Goal: Task Accomplishment & Management: Use online tool/utility

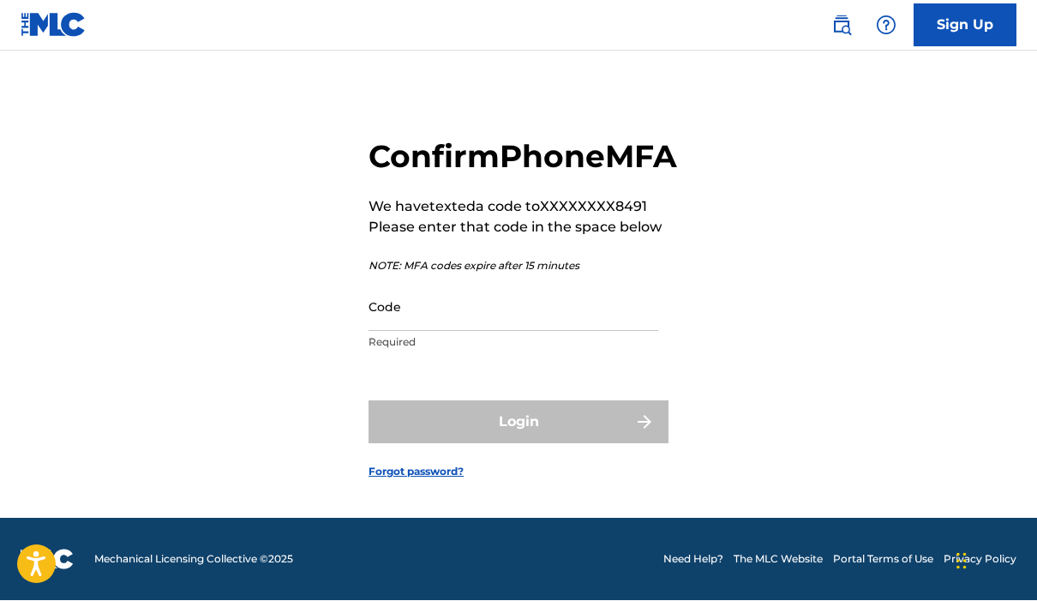
click at [509, 294] on input "Code" at bounding box center [513, 307] width 290 height 49
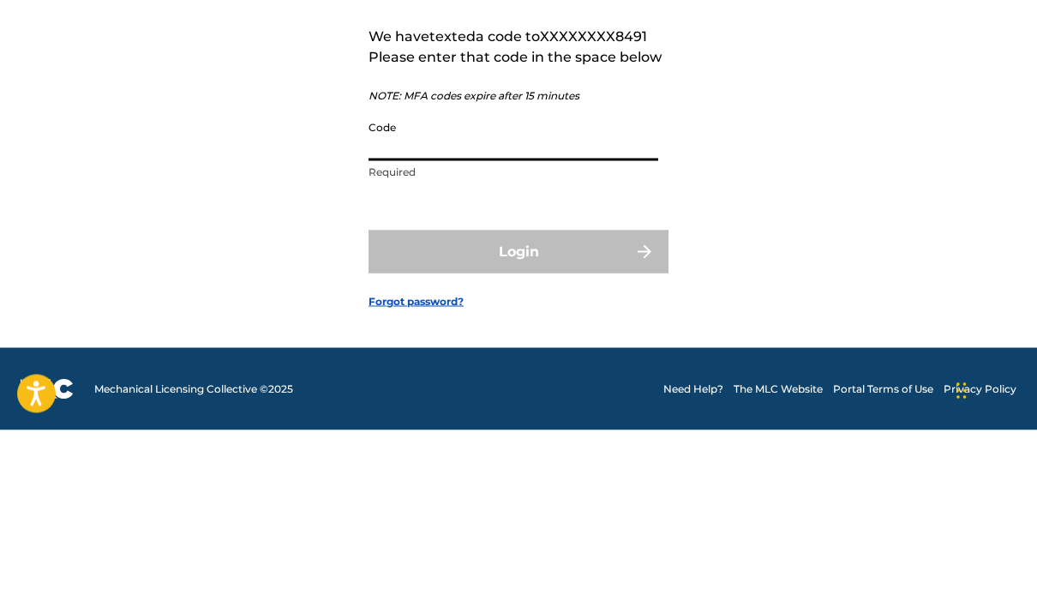
click at [19, 135] on div "Confirm Phone MFA We have texted a code to XXXXXXXX8491 Please enter that code …" at bounding box center [518, 295] width 1037 height 446
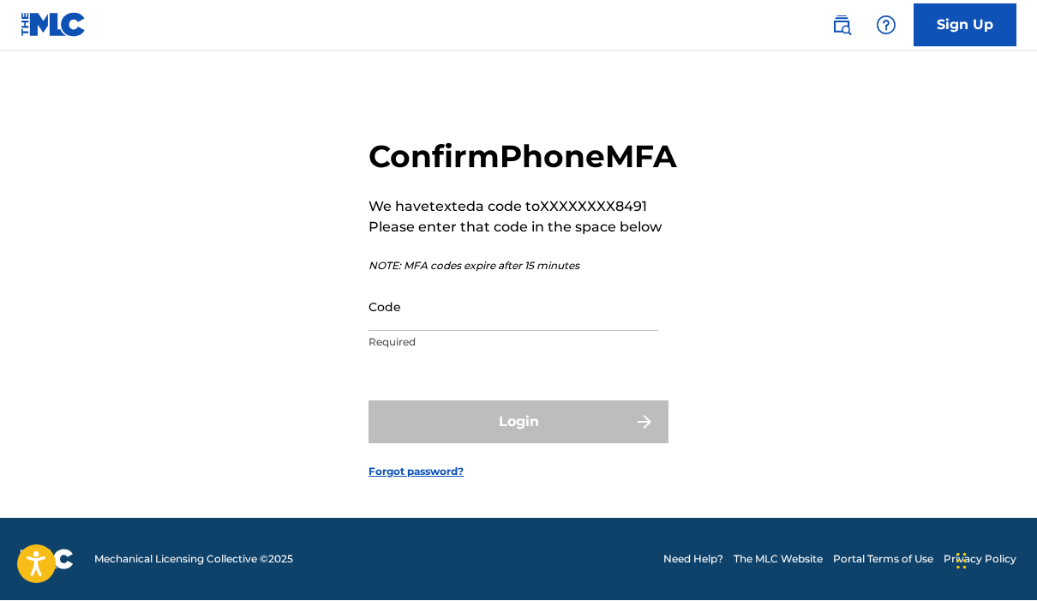
click at [472, 295] on input "Code" at bounding box center [513, 307] width 290 height 49
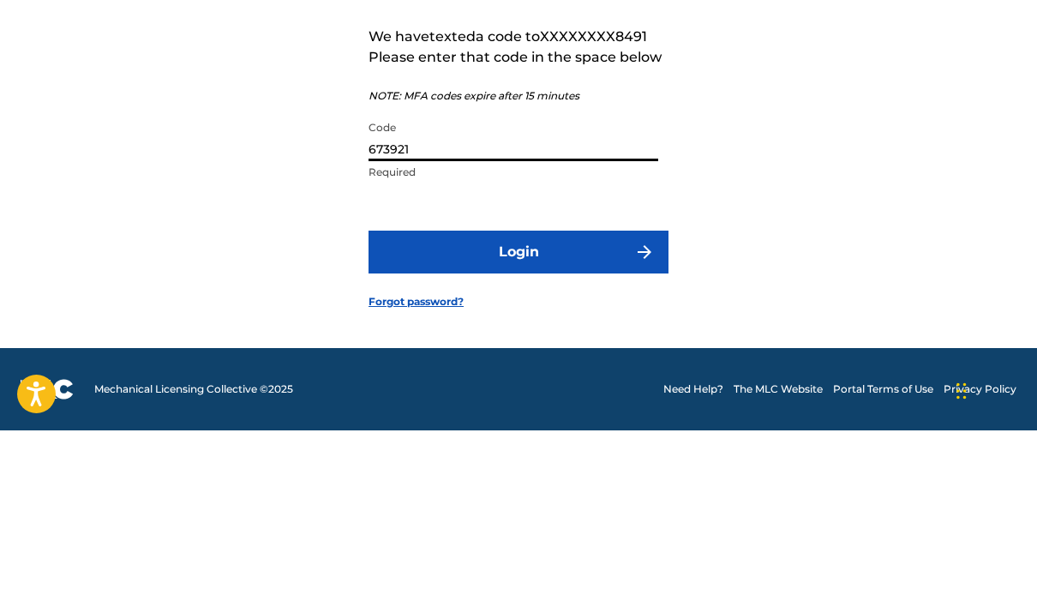
type input "673921"
click at [607, 401] on button "Login" at bounding box center [518, 422] width 300 height 43
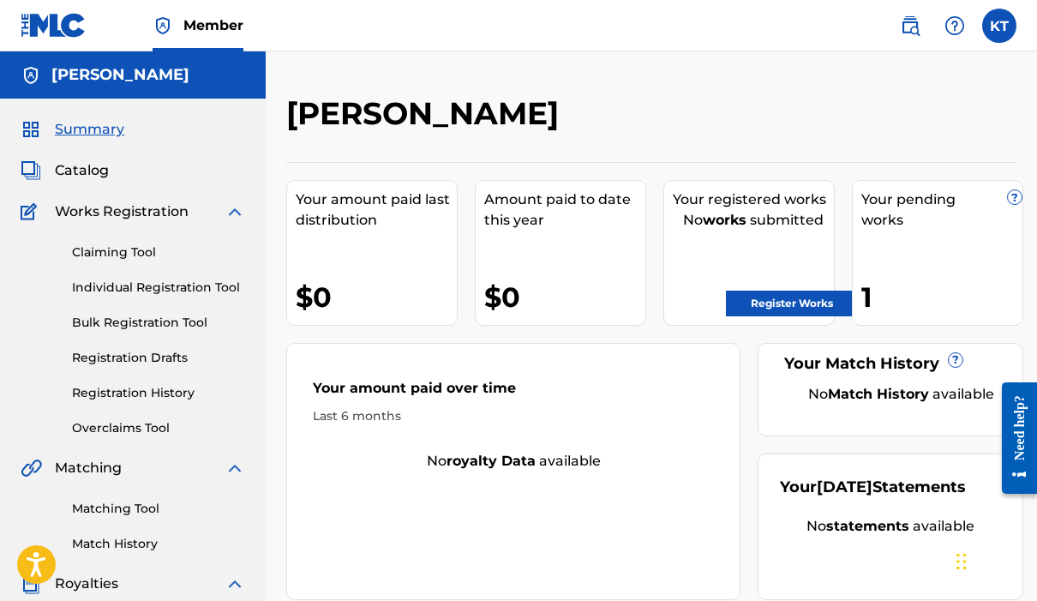
click at [81, 386] on link "Registration History" at bounding box center [158, 393] width 173 height 18
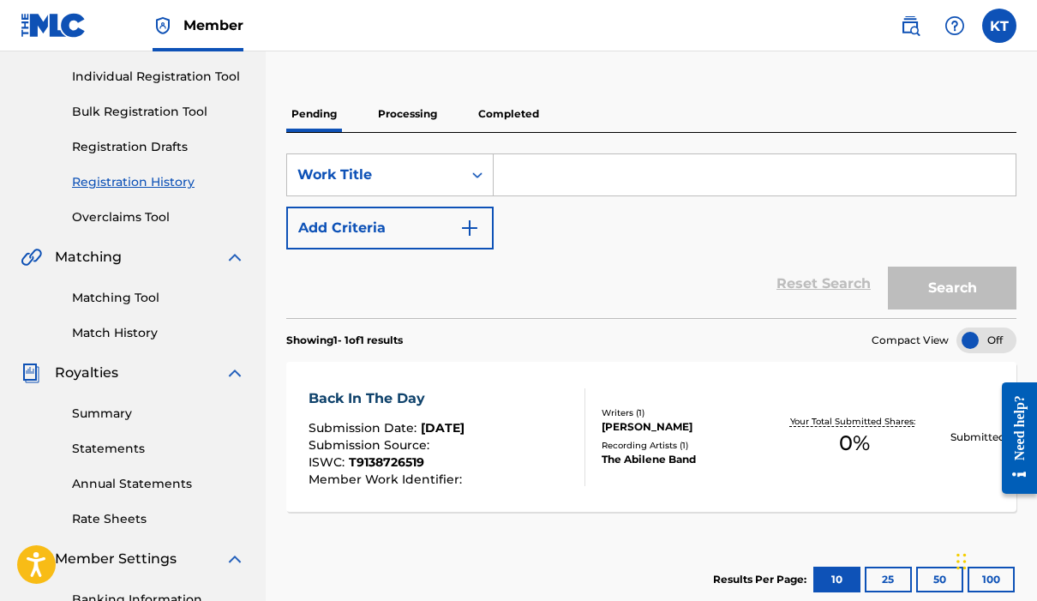
scroll to position [210, 0]
click at [484, 162] on div "Search Form" at bounding box center [477, 175] width 31 height 31
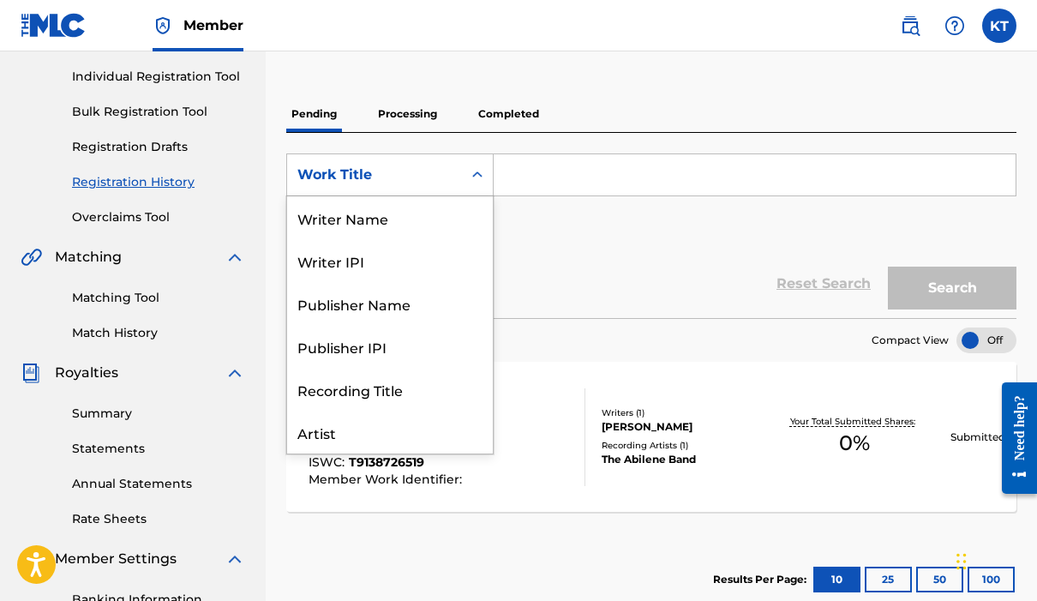
scroll to position [86, 0]
click at [424, 221] on div "Publisher Name" at bounding box center [390, 217] width 206 height 43
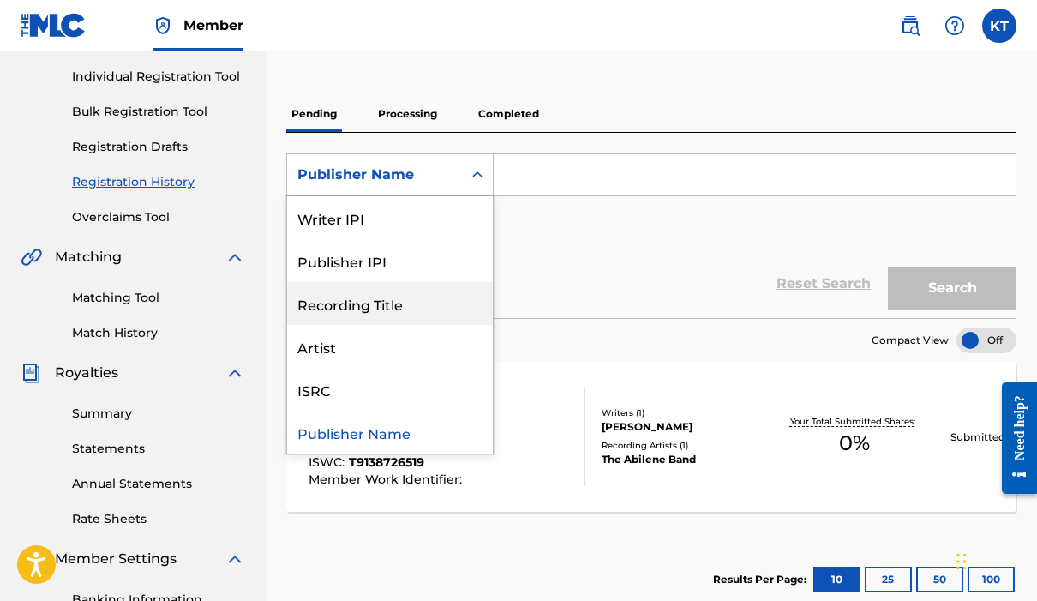
click at [412, 305] on div "Recording Title" at bounding box center [390, 303] width 206 height 43
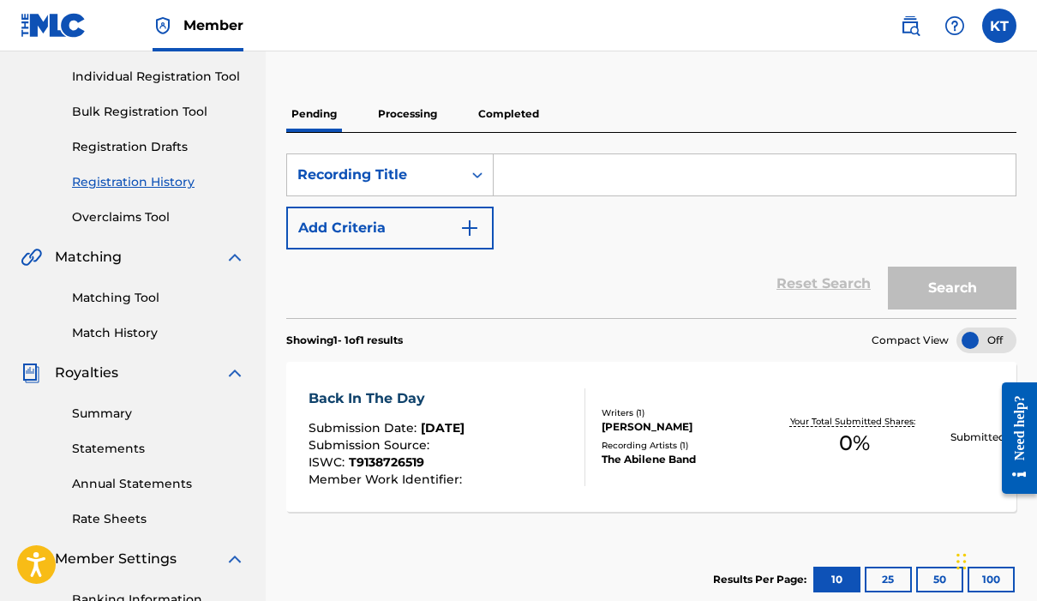
click at [554, 172] on input "Search Form" at bounding box center [755, 174] width 522 height 41
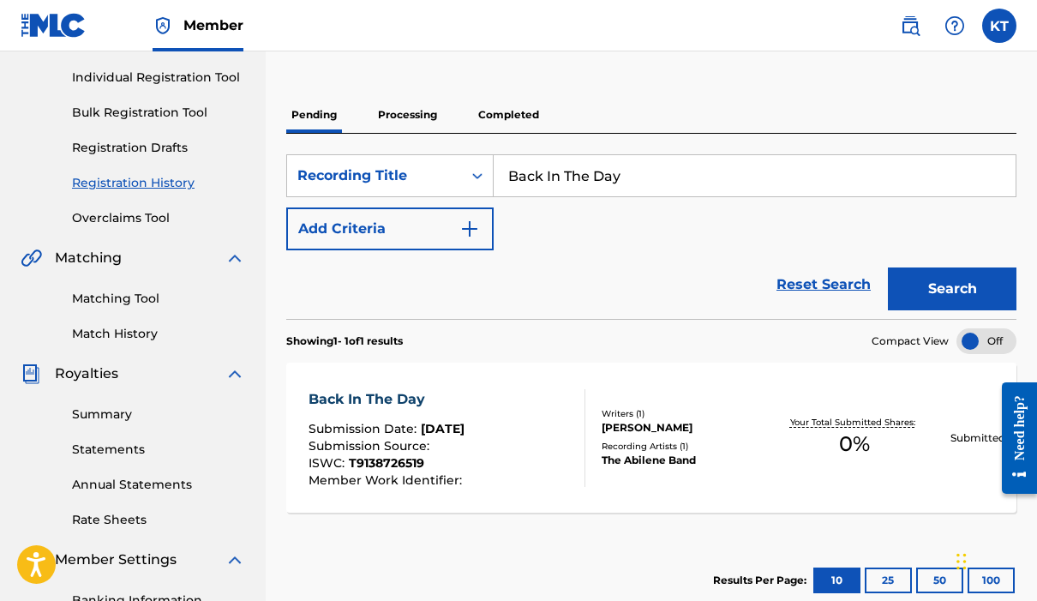
type input "Back In The Day"
click at [958, 292] on button "Search" at bounding box center [952, 288] width 129 height 43
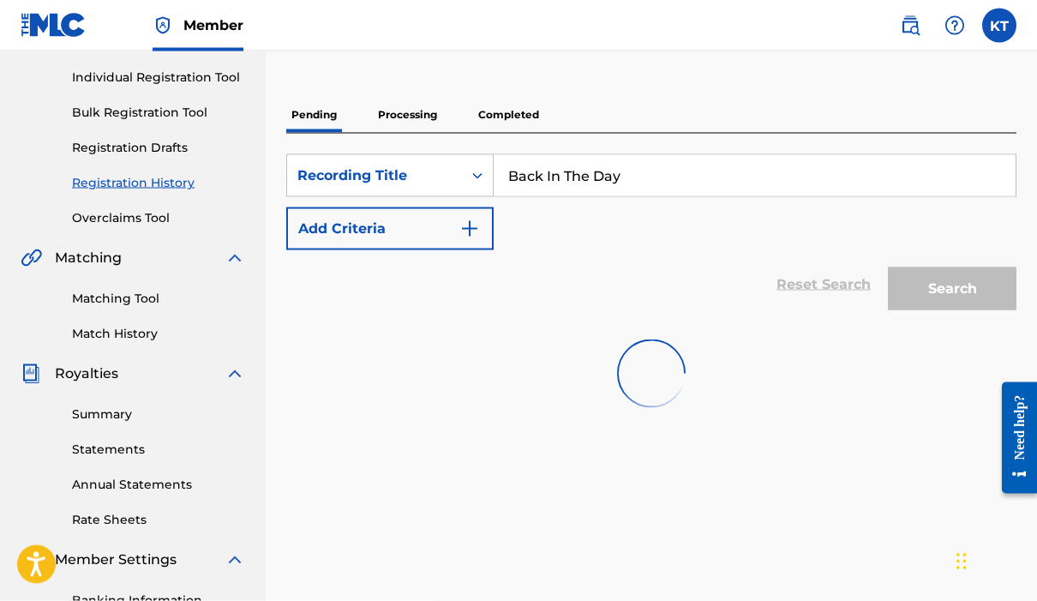
scroll to position [211, 0]
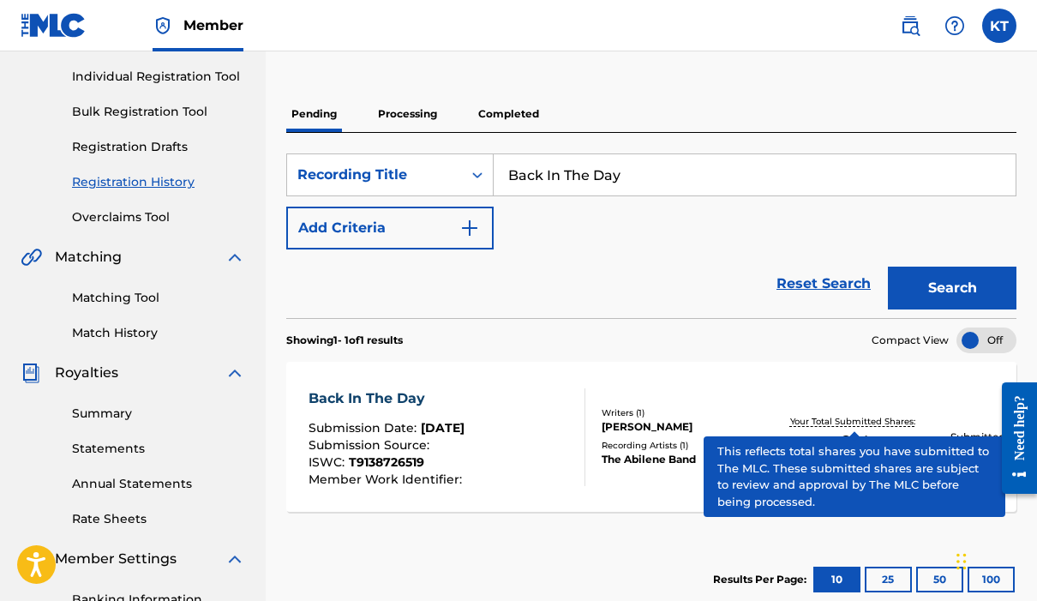
click at [849, 427] on p "Your Total Submitted Shares:" at bounding box center [854, 421] width 129 height 13
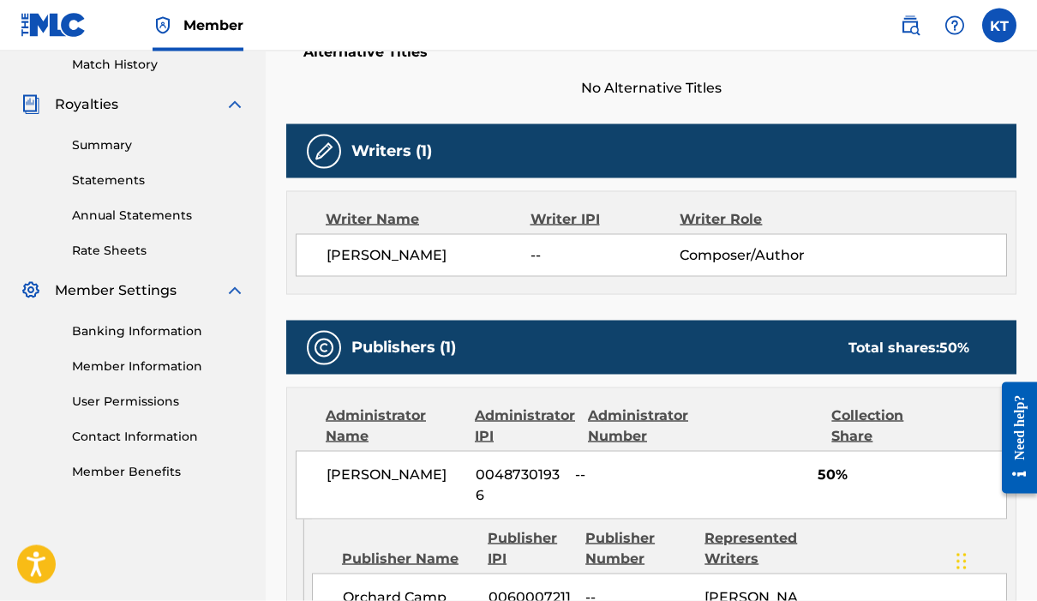
scroll to position [482, 0]
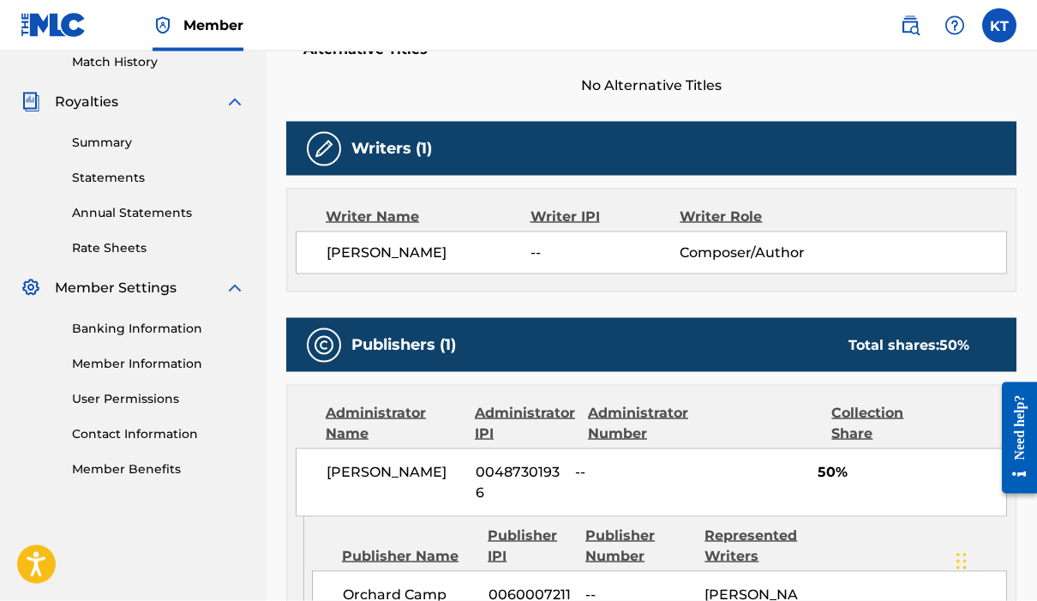
click at [558, 236] on div "[PERSON_NAME] -- Composer/Author" at bounding box center [651, 252] width 711 height 43
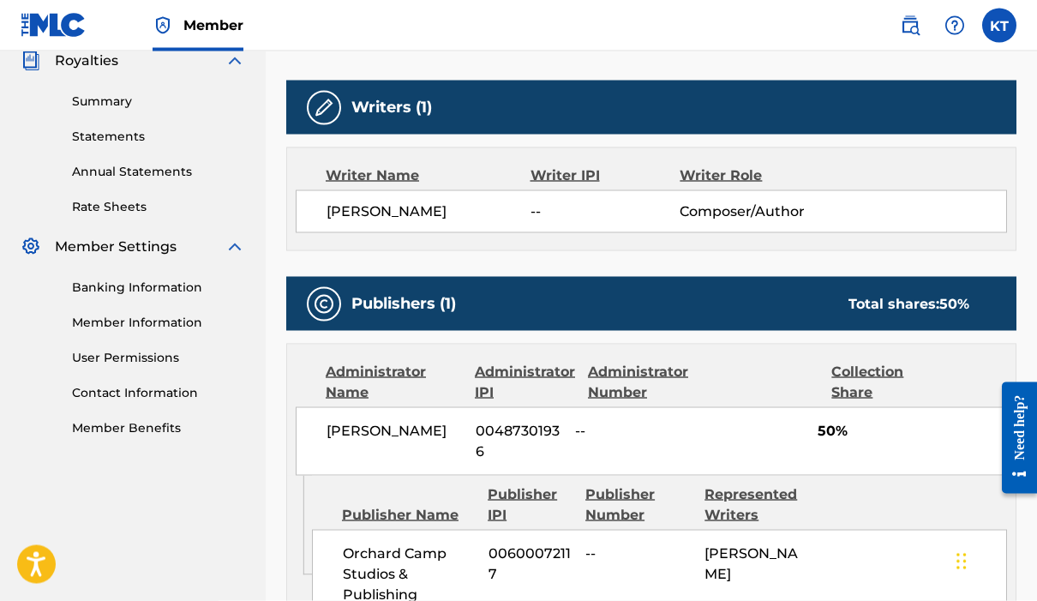
scroll to position [525, 0]
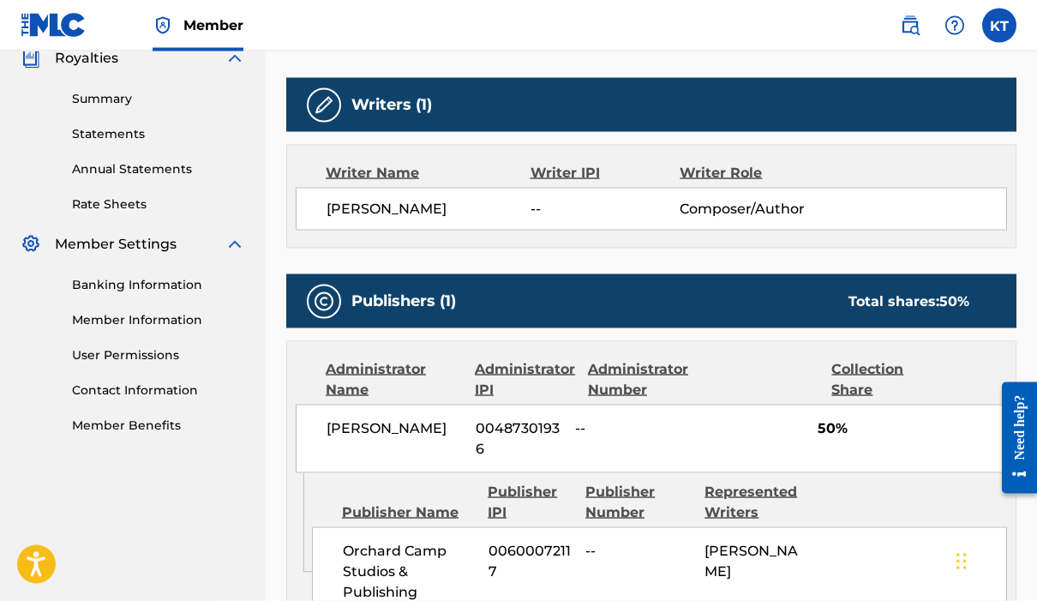
click at [839, 429] on span "50%" at bounding box center [912, 428] width 189 height 21
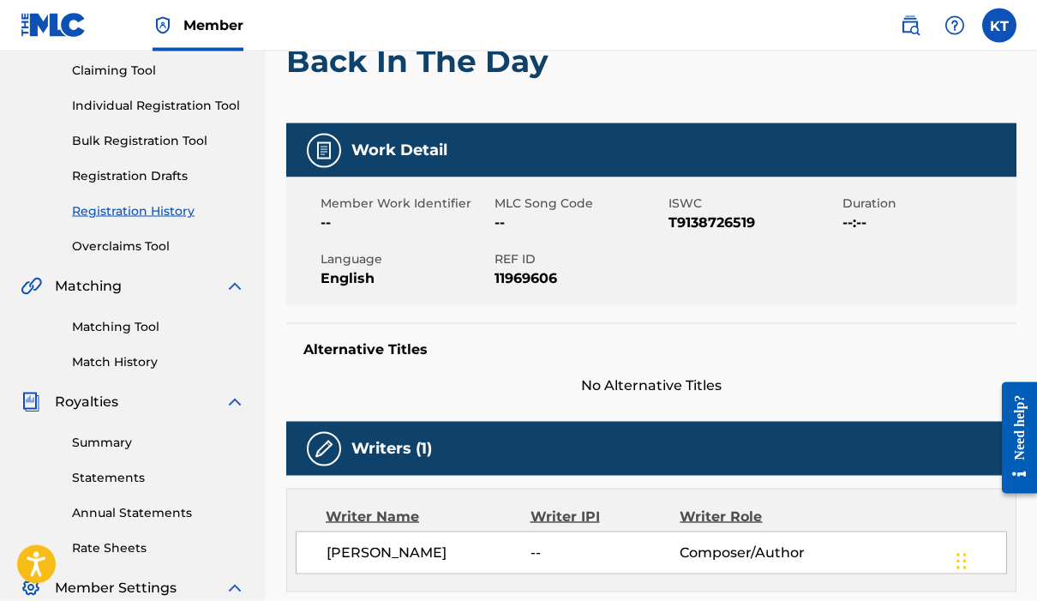
scroll to position [196, 0]
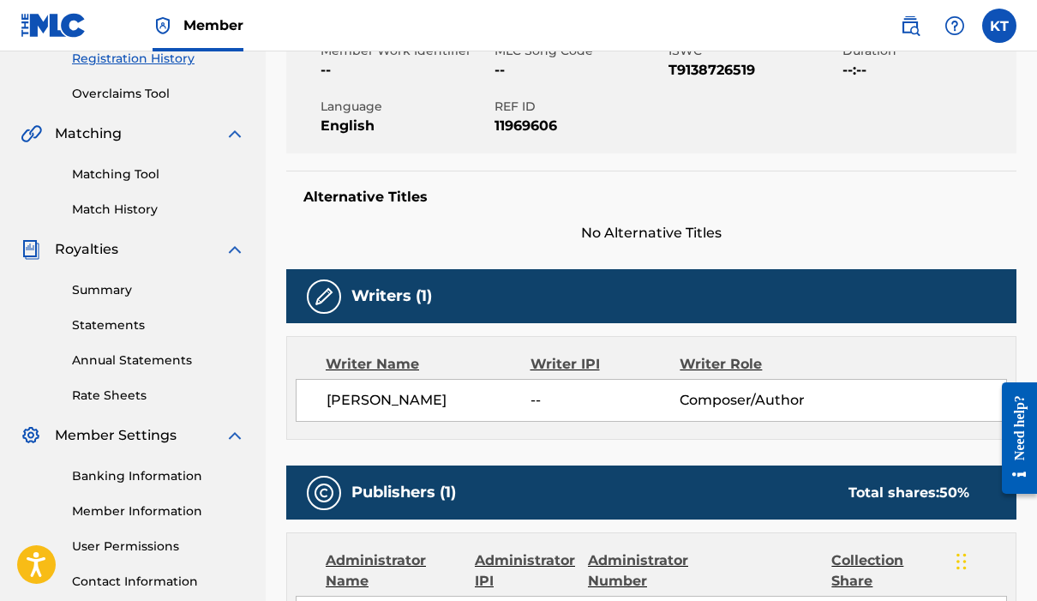
scroll to position [337, 0]
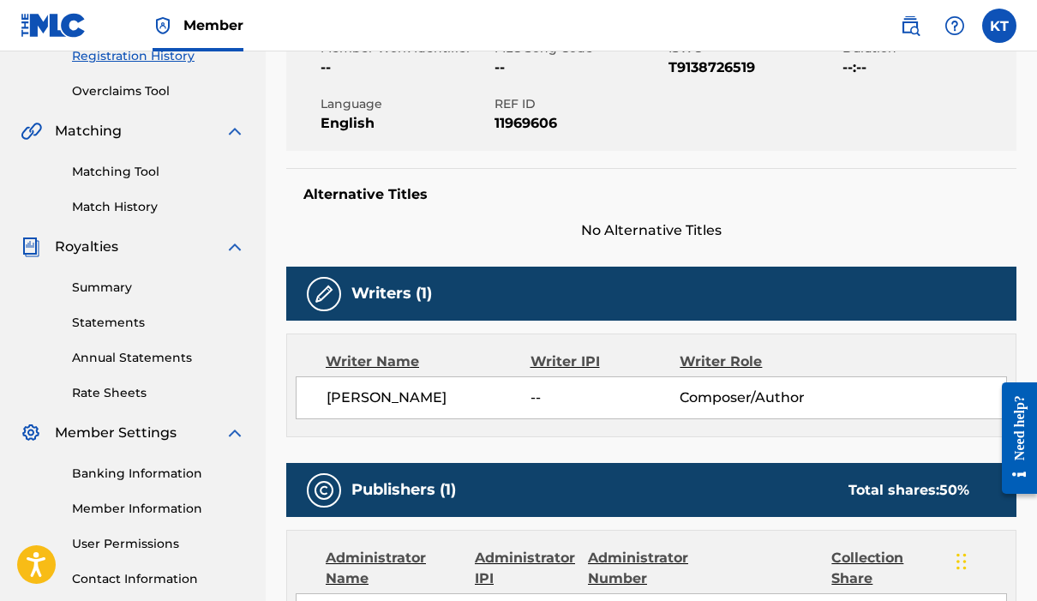
click at [830, 423] on div "Writer Name Writer IPI Writer Role [PERSON_NAME] -- Composer/Author" at bounding box center [651, 385] width 730 height 104
click at [829, 422] on div "Writer Name Writer IPI Writer Role [PERSON_NAME] -- Composer/Author" at bounding box center [651, 385] width 730 height 104
click at [821, 451] on div "Work Detail Member Work Identifier -- MLC Song Code -- ISWC T9138726519 Duratio…" at bounding box center [651, 486] width 730 height 1037
click at [820, 450] on div "Work Detail Member Work Identifier -- MLC Song Code -- ISWC T9138726519 Duratio…" at bounding box center [651, 486] width 730 height 1037
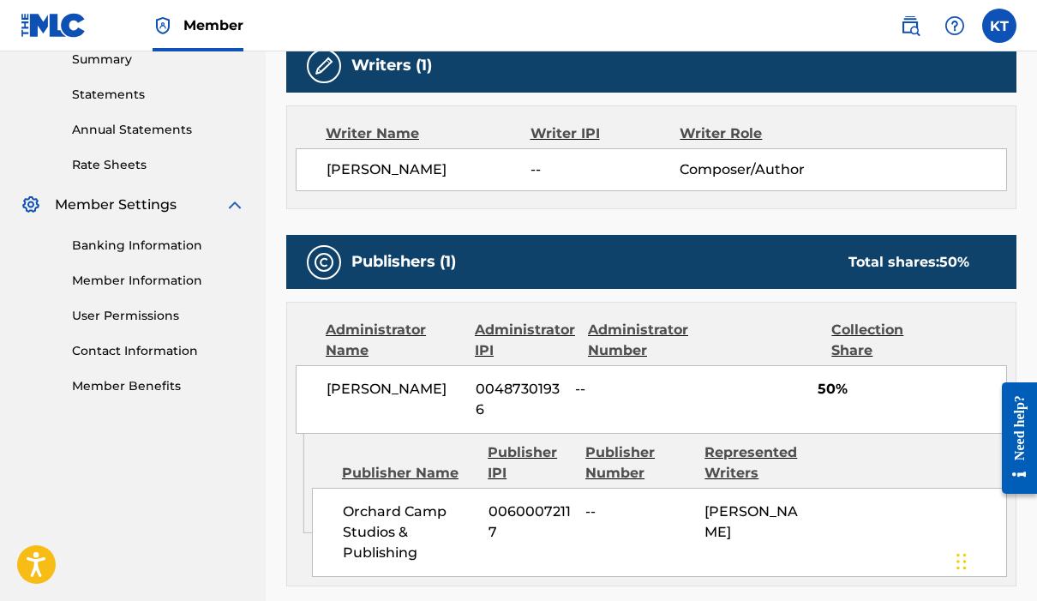
scroll to position [566, 0]
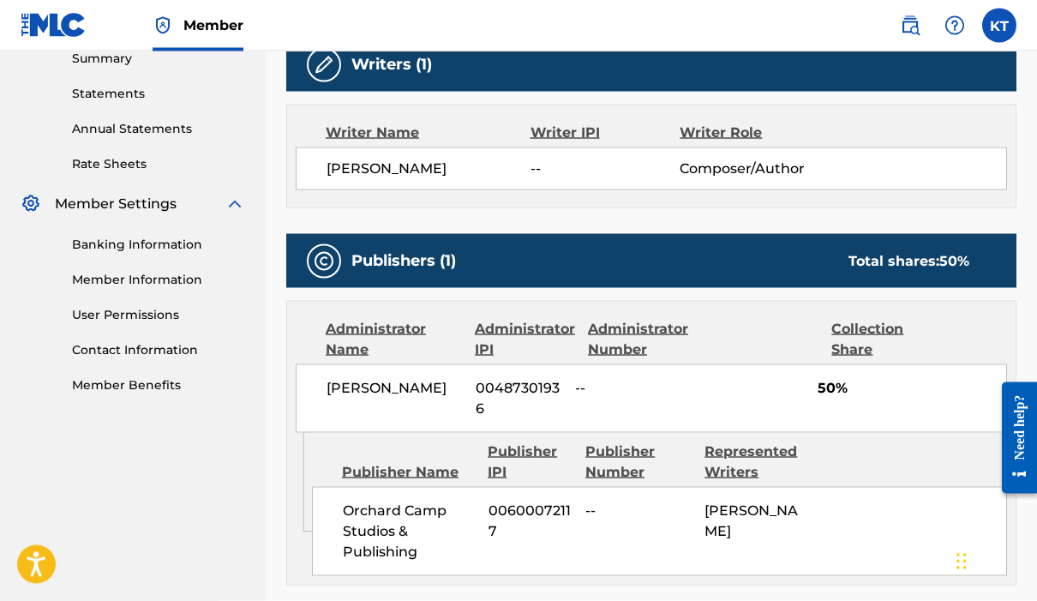
click at [878, 338] on div "Collection Share" at bounding box center [882, 339] width 102 height 41
click at [878, 337] on div "Collection Share" at bounding box center [882, 339] width 102 height 41
click at [883, 344] on div "Collection Share" at bounding box center [882, 339] width 102 height 41
click at [882, 344] on div "Collection Share" at bounding box center [882, 339] width 102 height 41
click at [938, 260] on div "Total shares: 50 %" at bounding box center [908, 261] width 121 height 21
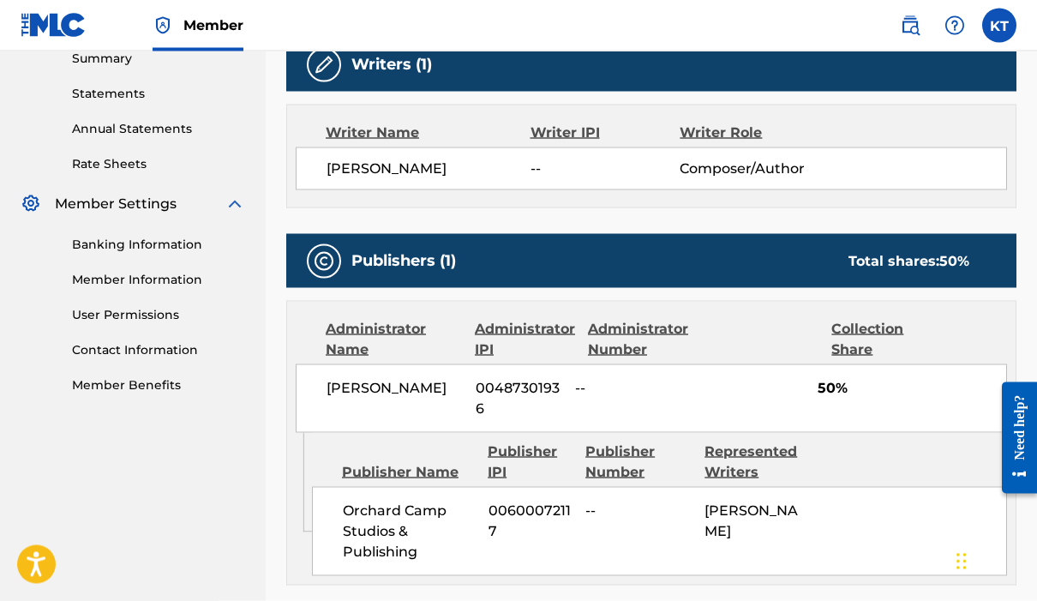
click at [938, 259] on div "Total shares: 50 %" at bounding box center [908, 261] width 121 height 21
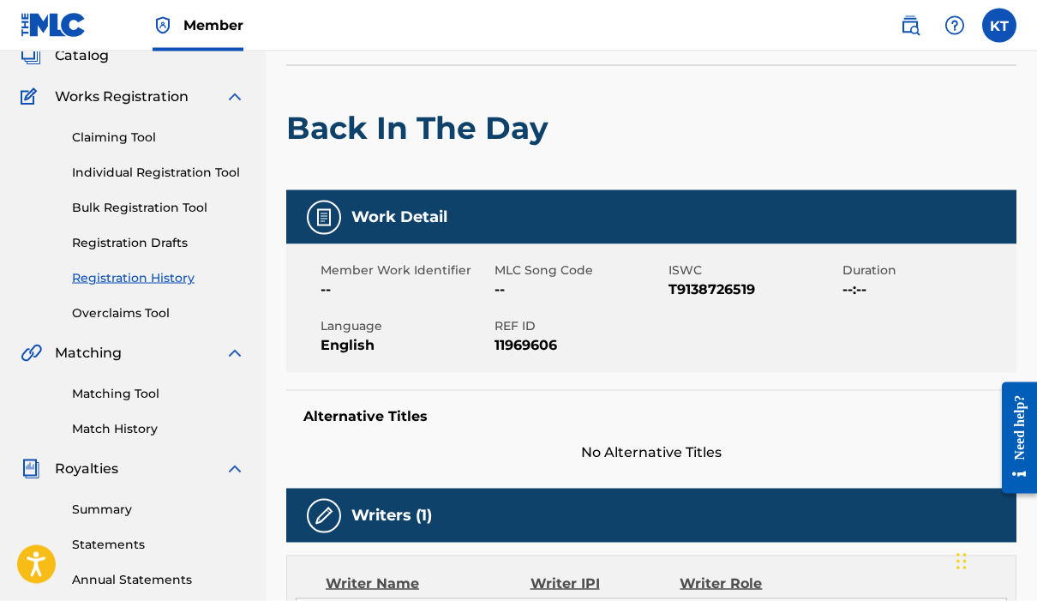
scroll to position [128, 0]
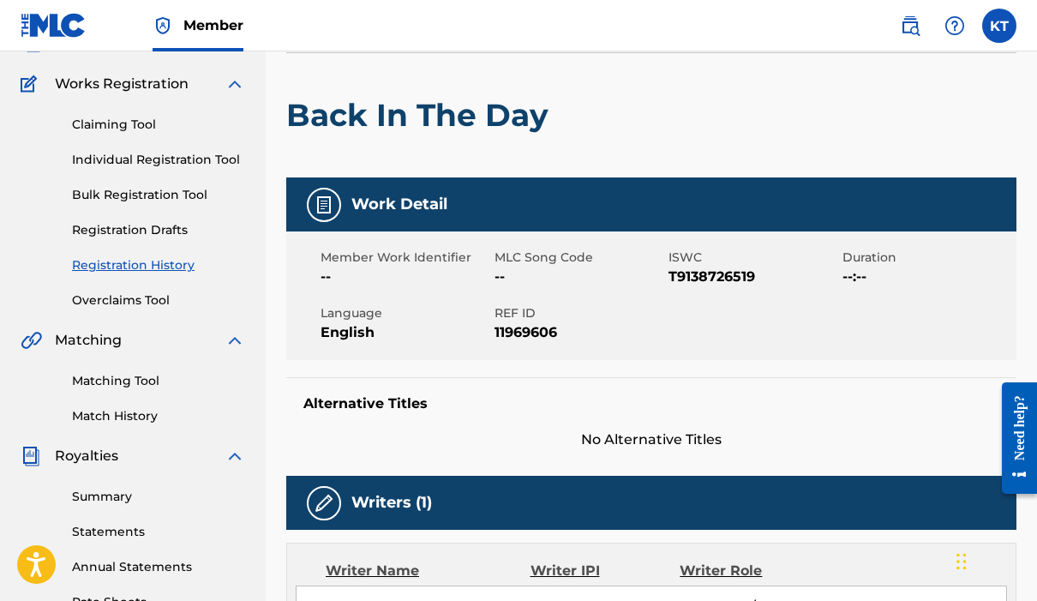
click at [99, 230] on link "Registration Drafts" at bounding box center [158, 230] width 173 height 18
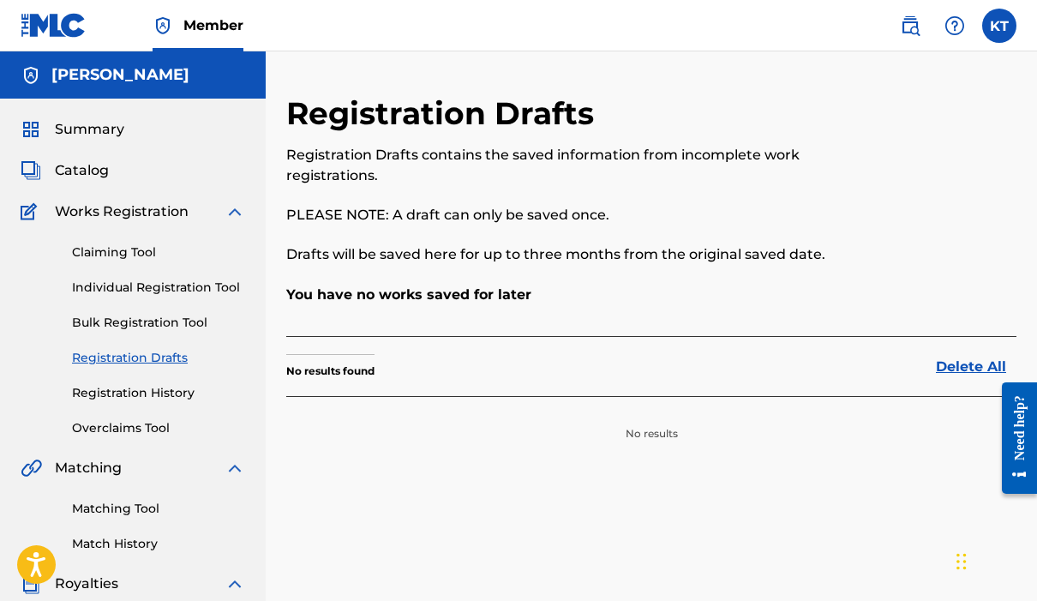
click at [80, 387] on link "Registration History" at bounding box center [158, 393] width 173 height 18
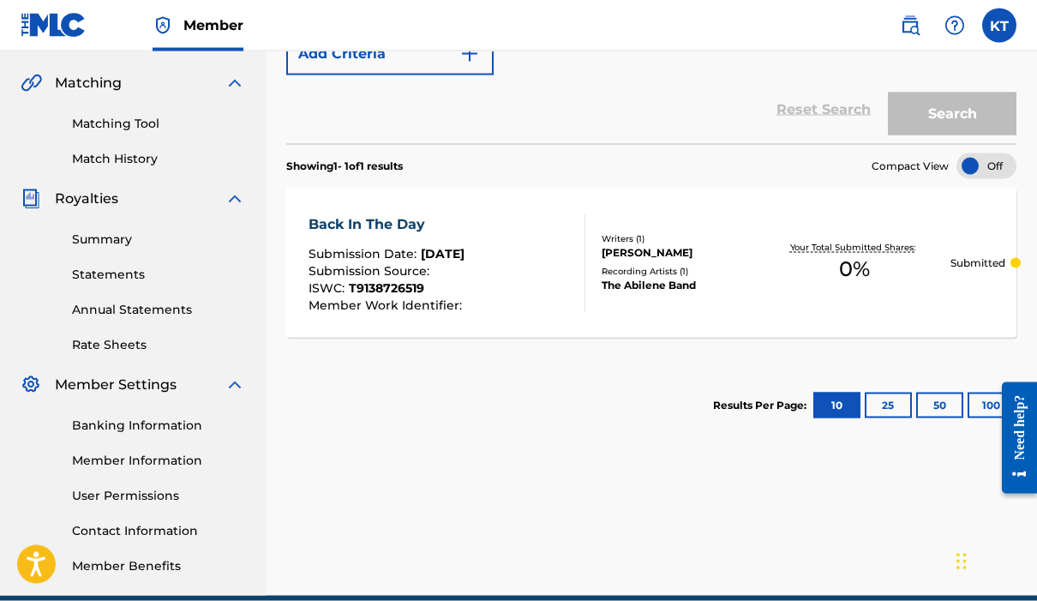
scroll to position [386, 0]
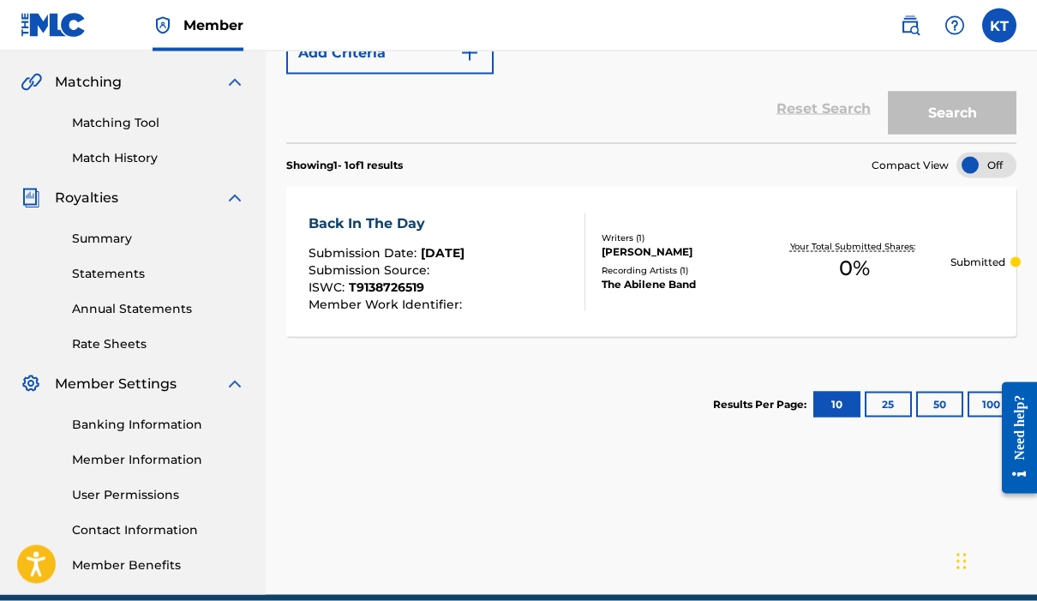
click at [975, 158] on div at bounding box center [986, 166] width 60 height 26
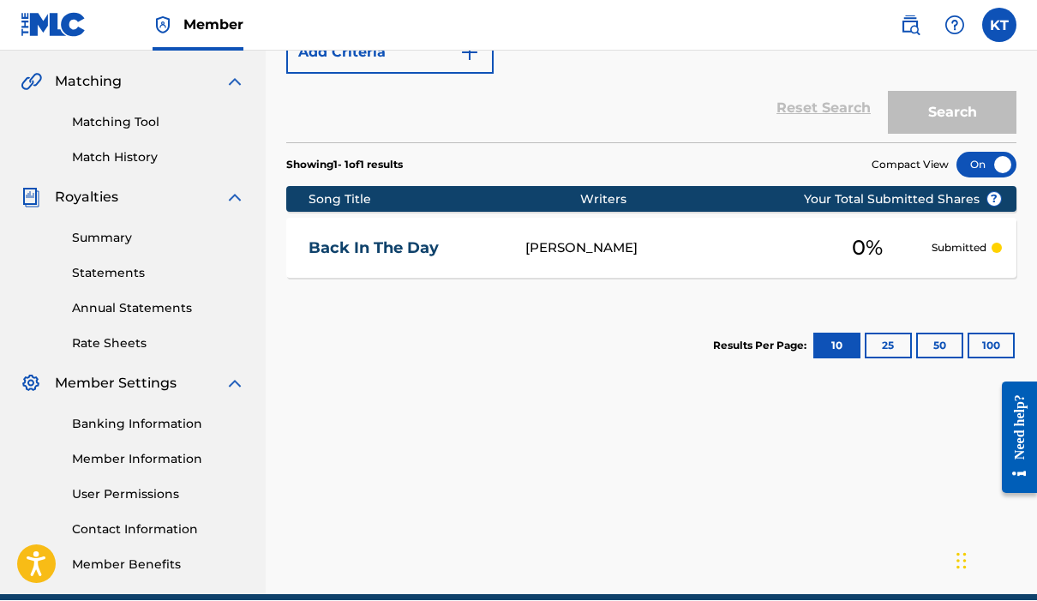
click at [1003, 153] on div at bounding box center [986, 166] width 60 height 26
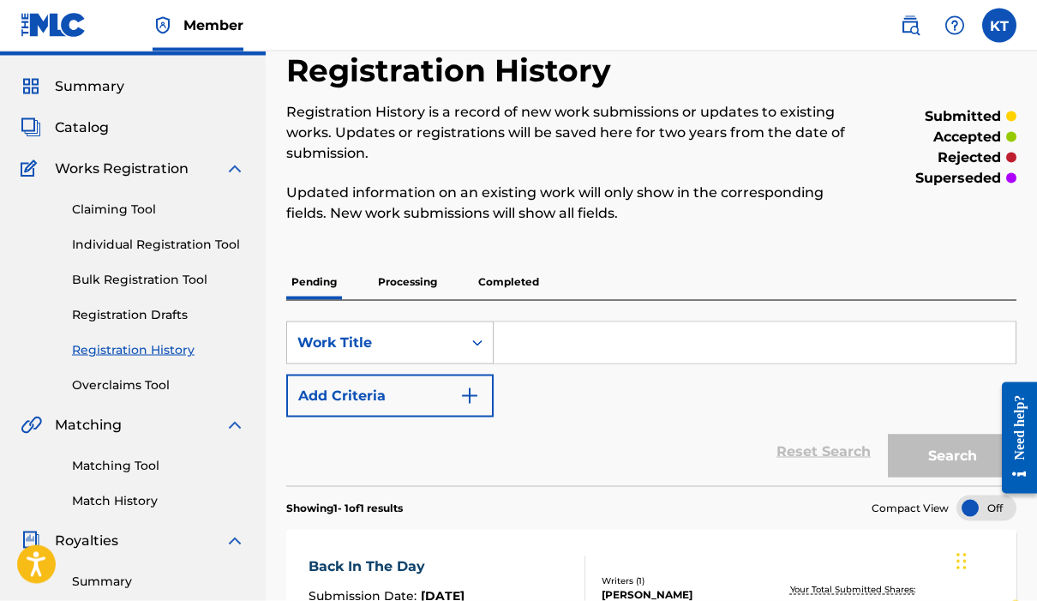
scroll to position [0, 0]
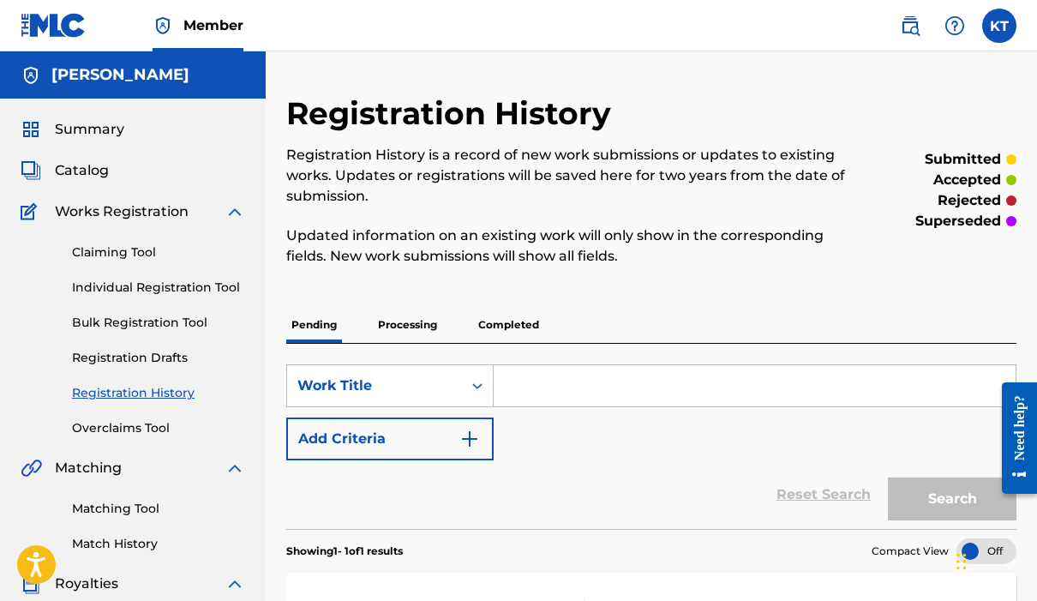
click at [73, 251] on link "Claiming Tool" at bounding box center [158, 252] width 173 height 18
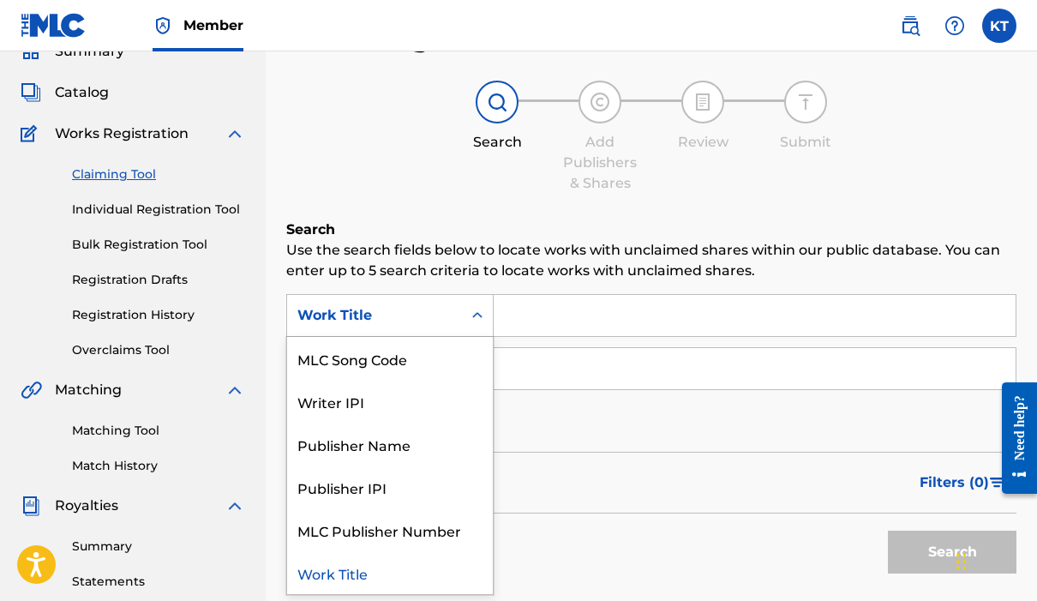
scroll to position [77, 0]
click at [404, 448] on div "Publisher Name" at bounding box center [390, 444] width 206 height 43
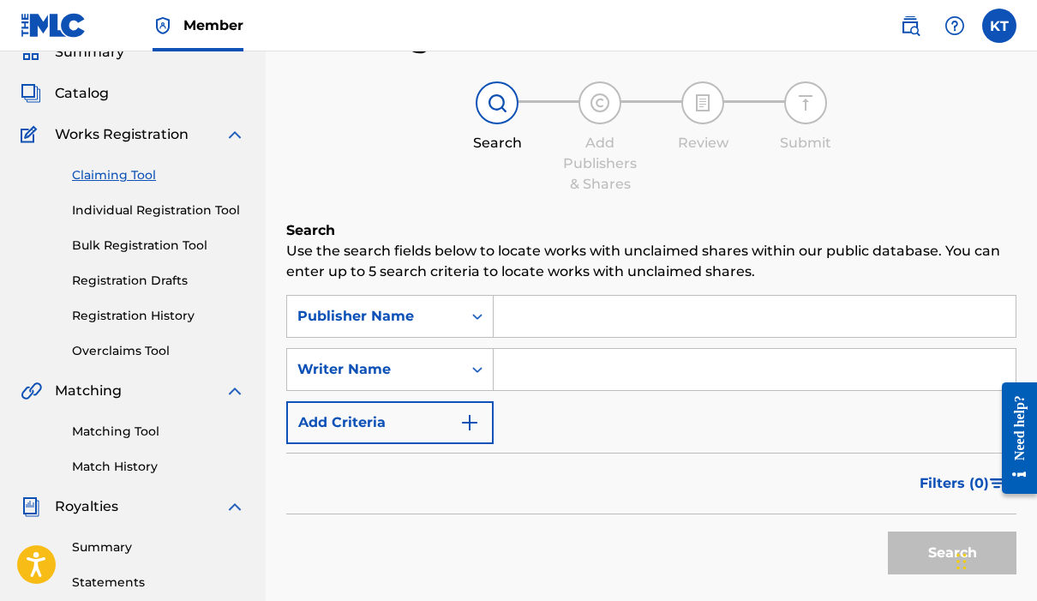
click at [567, 312] on input "Search Form" at bounding box center [755, 316] width 522 height 41
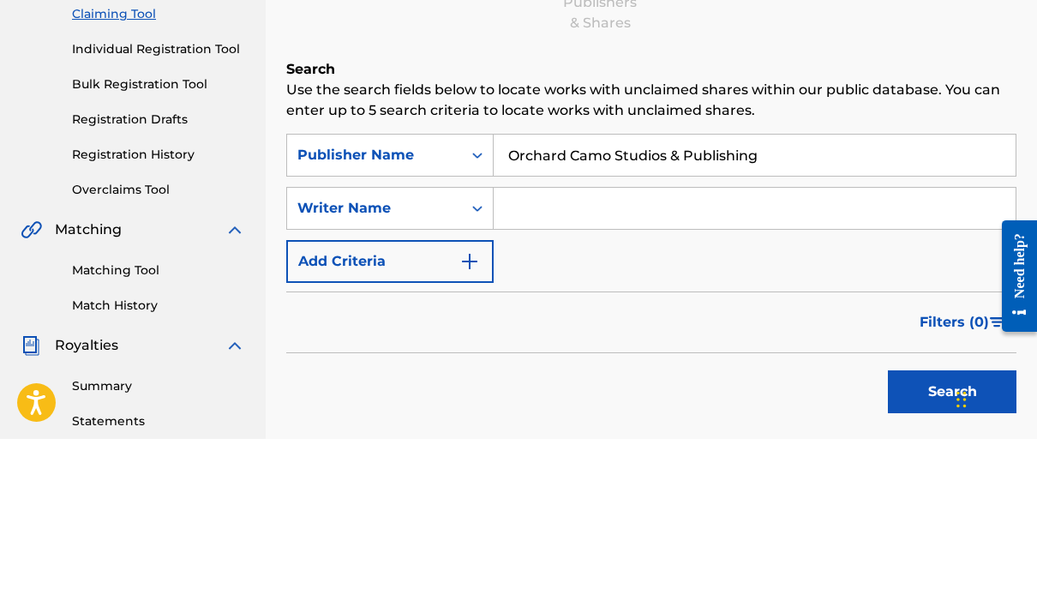
type input "Orchard Camo Studios & Publishing"
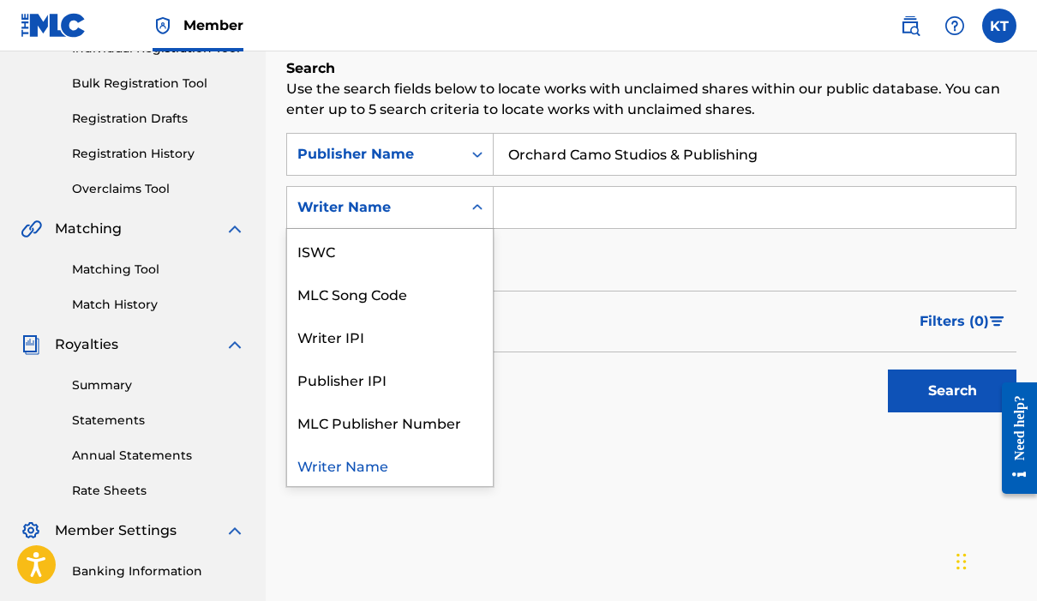
scroll to position [0, 0]
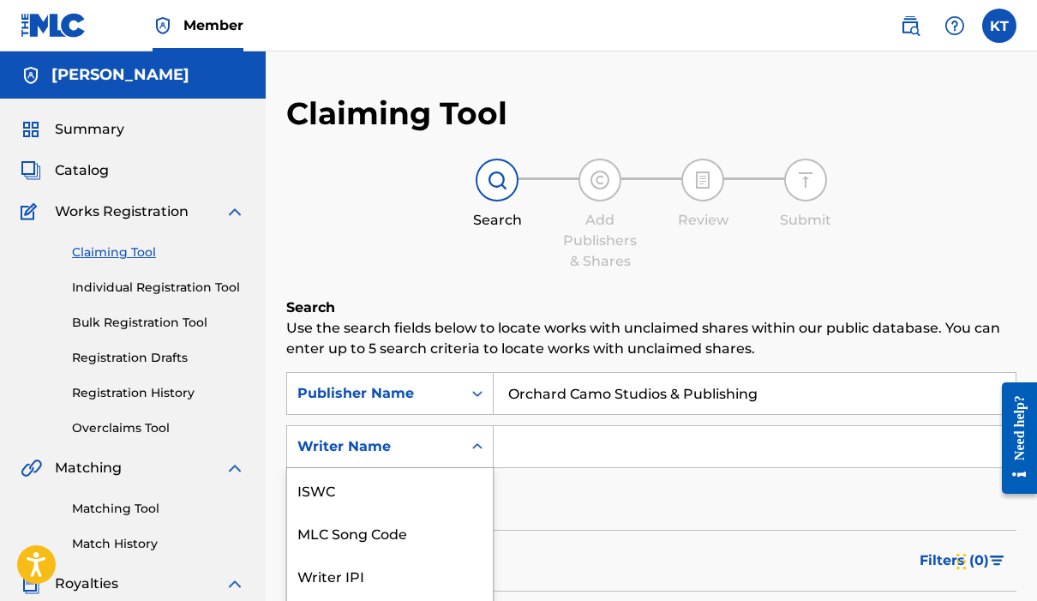
click at [377, 577] on div "Writer IPI" at bounding box center [390, 575] width 206 height 43
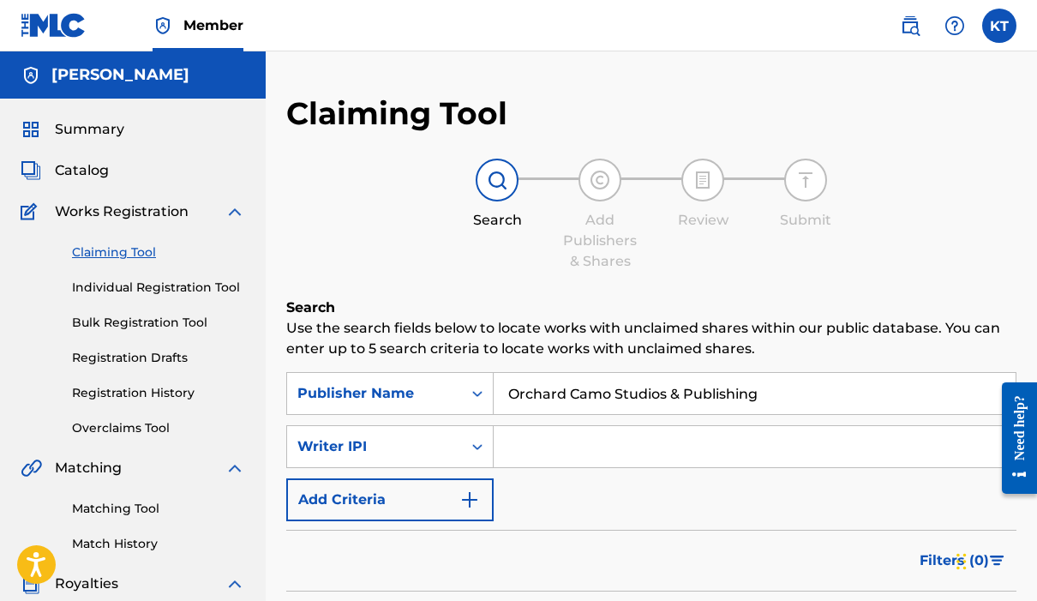
click at [560, 446] on input "Search Form" at bounding box center [755, 446] width 522 height 41
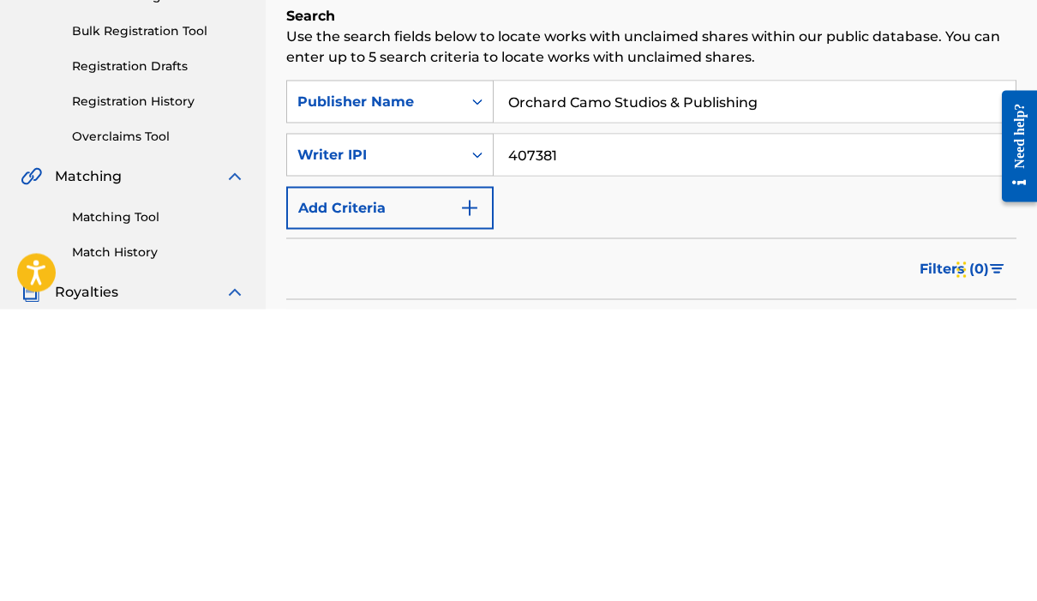
scroll to position [151, 0]
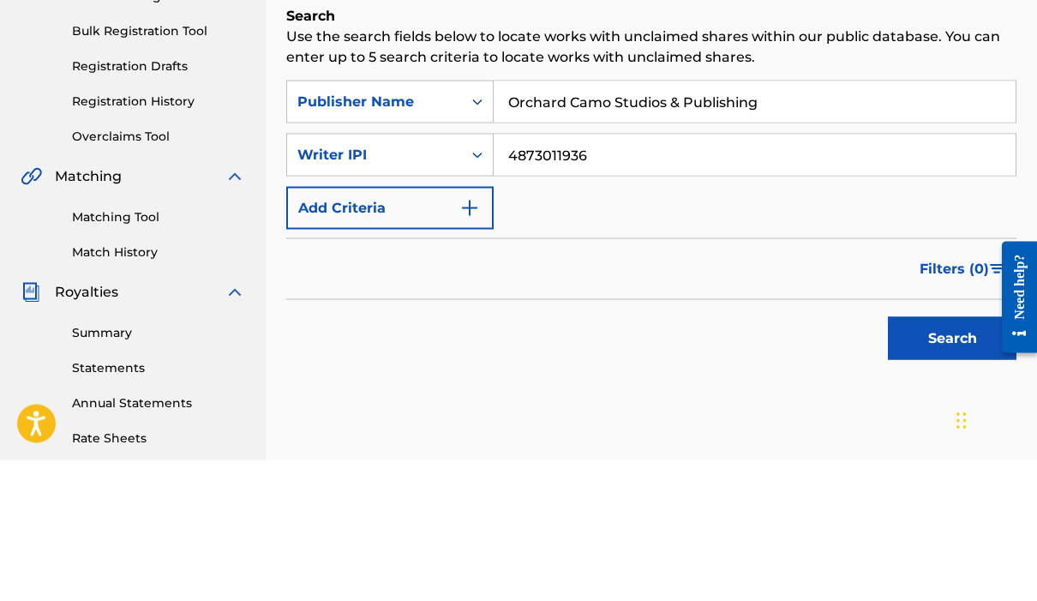
type input "4873011936"
click at [474, 338] on img "Search Form" at bounding box center [469, 348] width 21 height 21
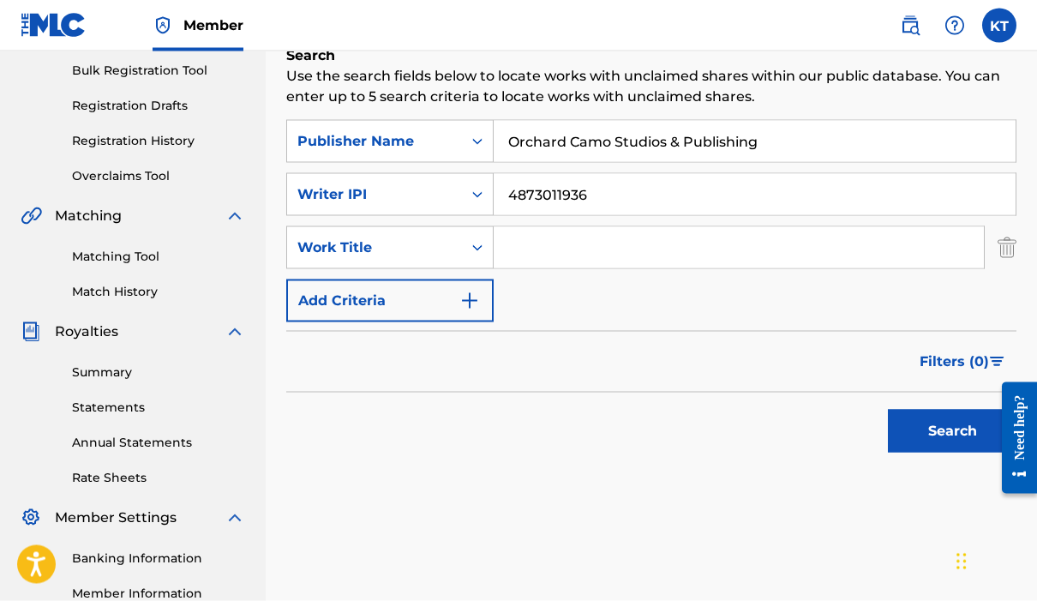
scroll to position [253, 0]
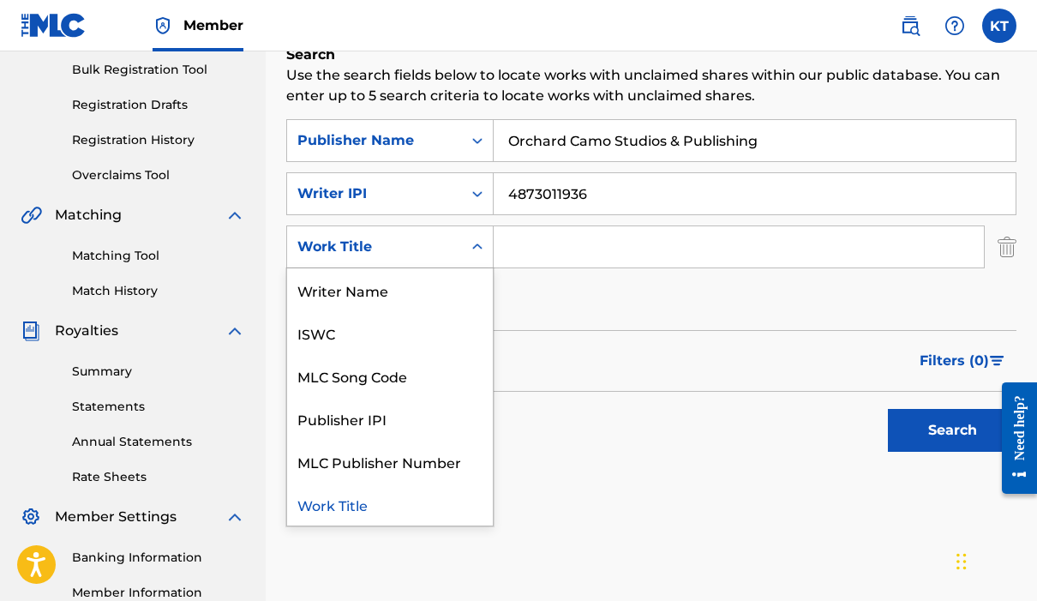
click at [559, 242] on input "Search Form" at bounding box center [739, 246] width 490 height 41
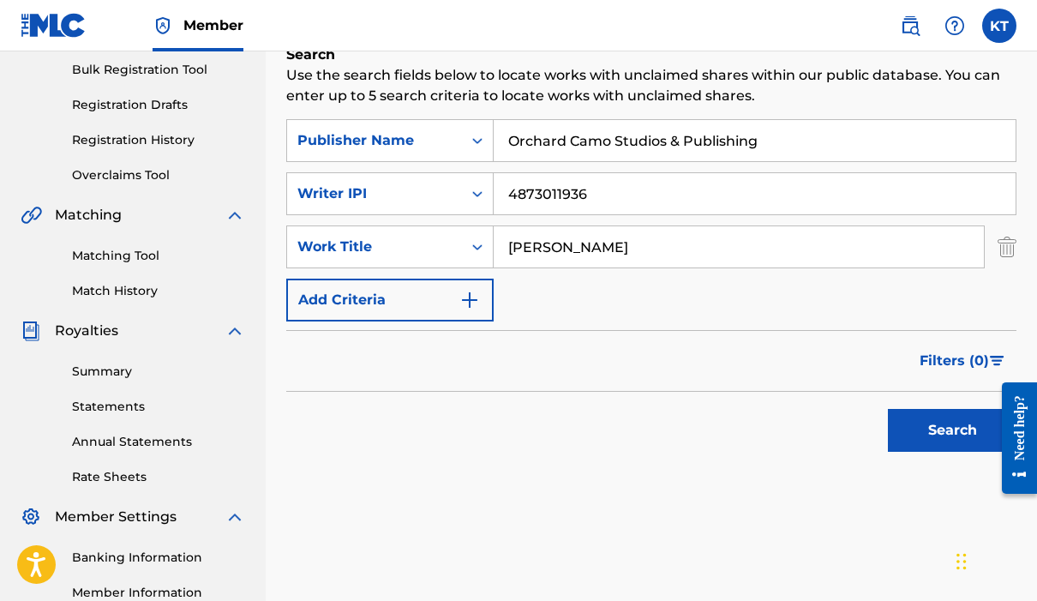
type input "[PERSON_NAME]"
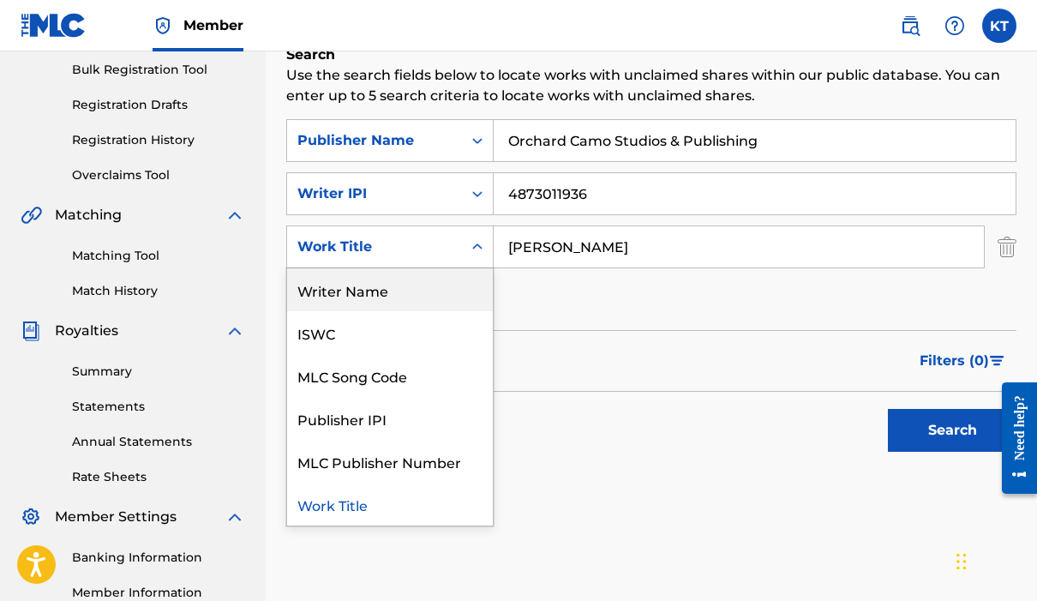
click at [407, 297] on div "Writer Name" at bounding box center [390, 289] width 206 height 43
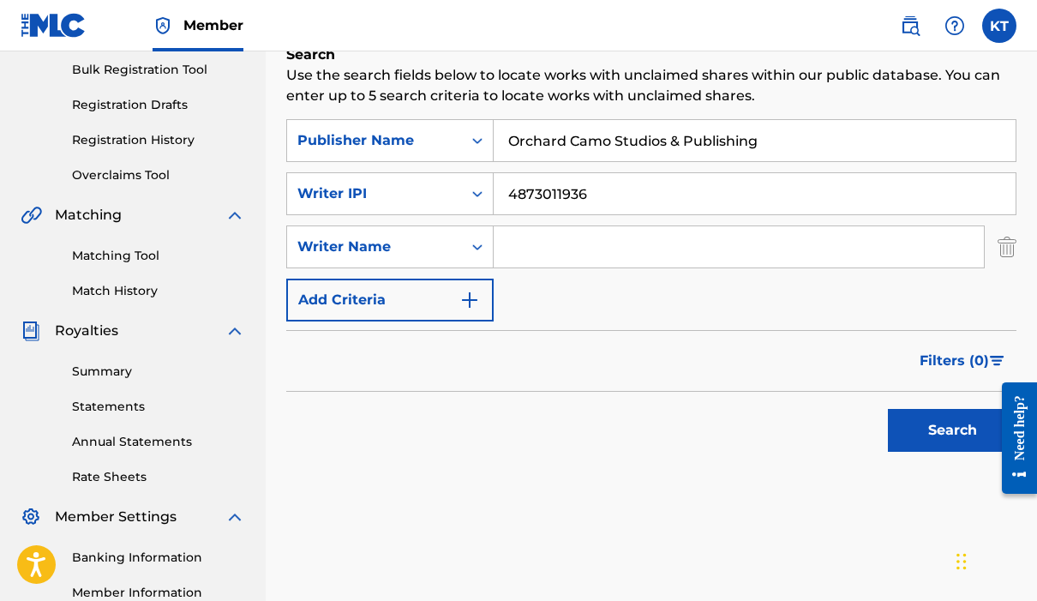
click at [580, 240] on input "Search Form" at bounding box center [739, 246] width 490 height 41
type input "[PERSON_NAME]"
click at [611, 142] on input "Orchard Camo Studios & Publishing" at bounding box center [755, 140] width 522 height 41
type input "Orchard Camp Studios & Publishing"
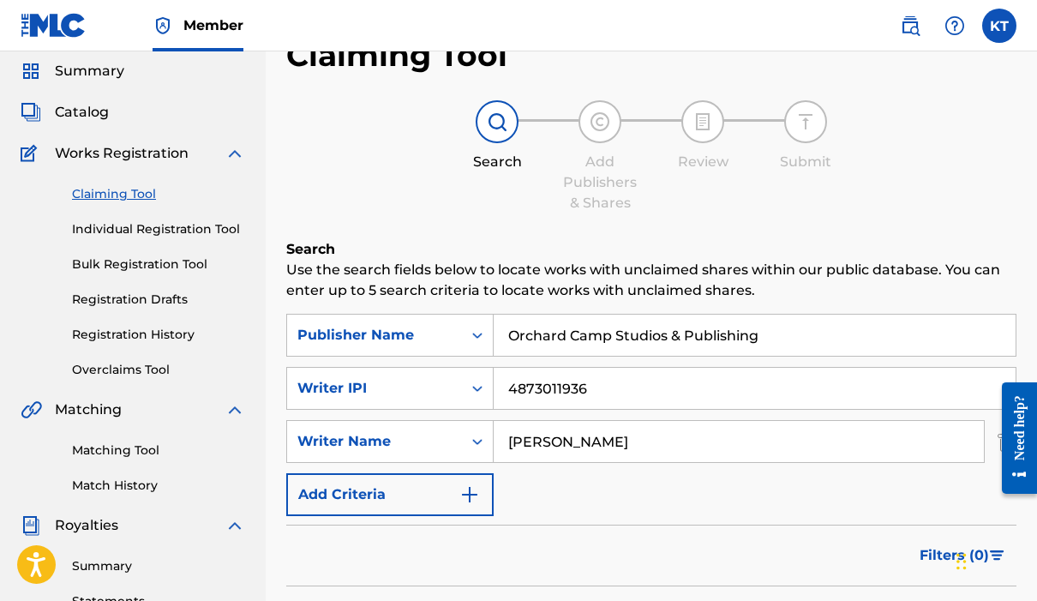
scroll to position [0, 0]
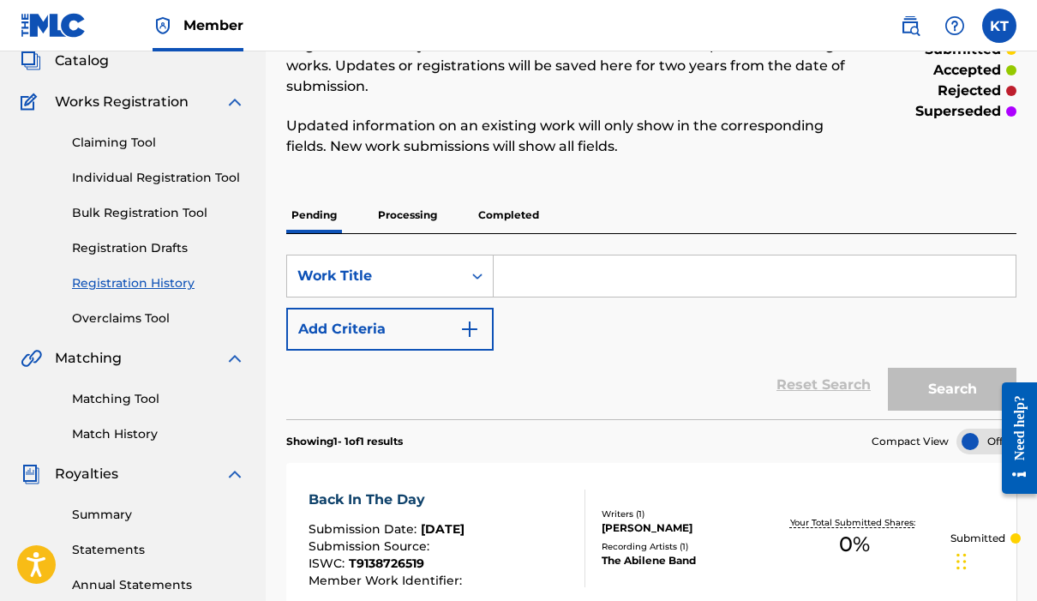
click at [855, 529] on span "0 %" at bounding box center [854, 544] width 31 height 31
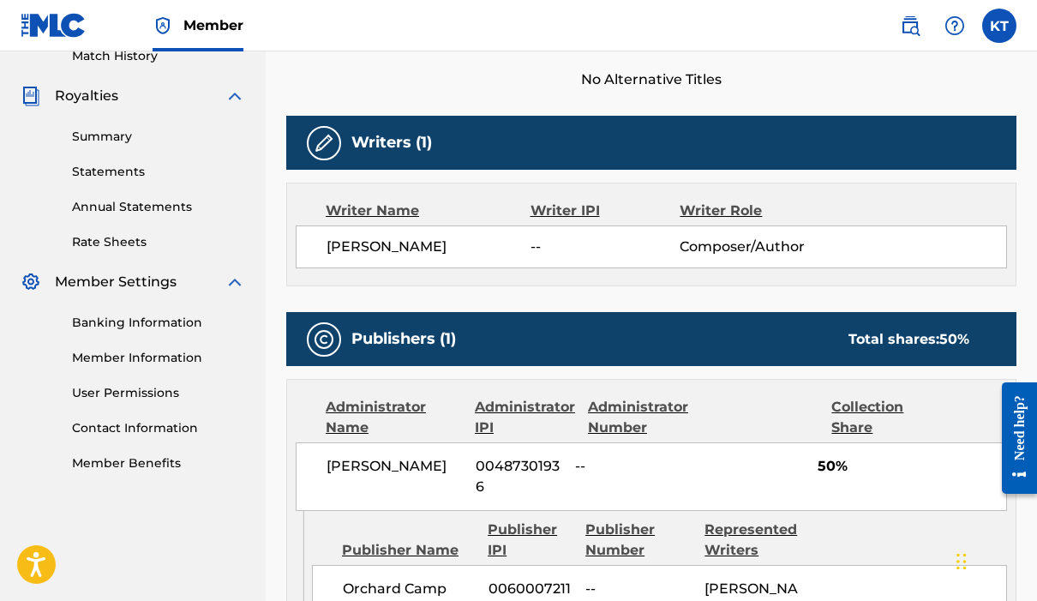
scroll to position [483, 0]
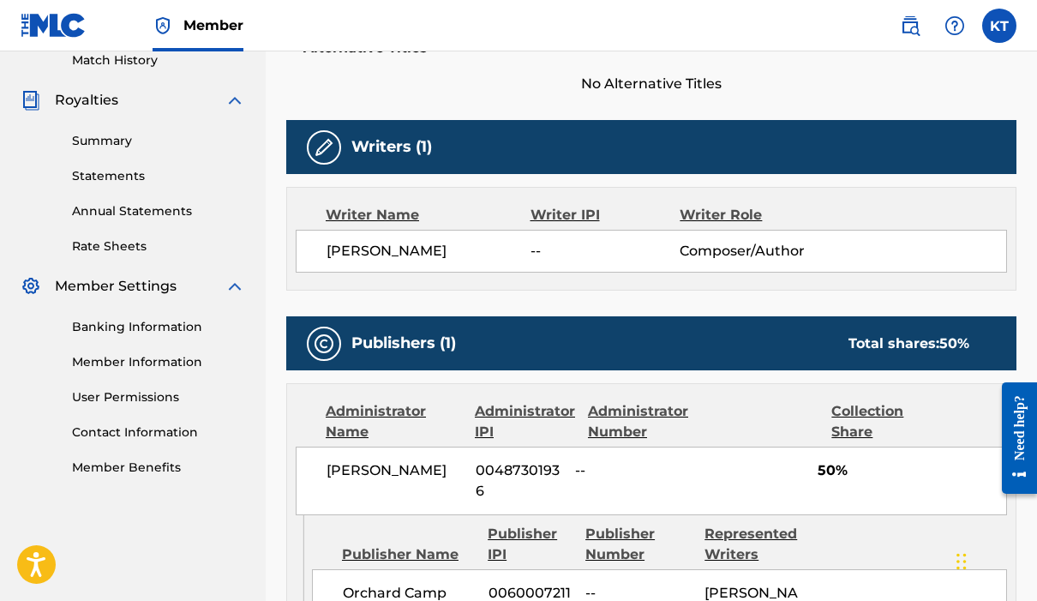
click at [997, 32] on label at bounding box center [999, 26] width 34 height 34
click at [999, 26] on input "[PERSON_NAME] [EMAIL_ADDRESS][DOMAIN_NAME] Notification Preferences Profile Log…" at bounding box center [999, 26] width 0 height 0
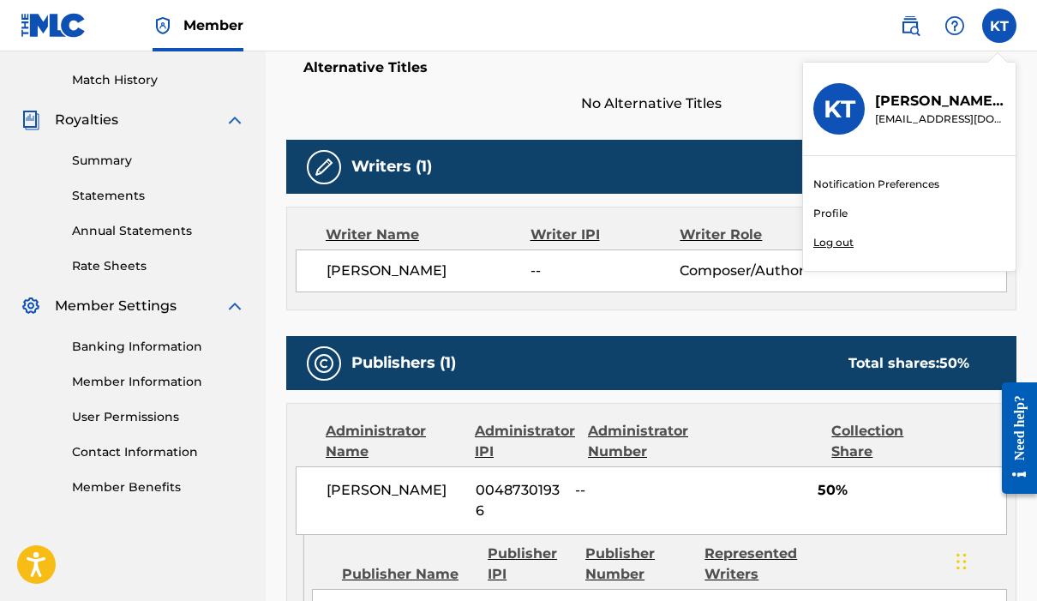
scroll to position [463, 0]
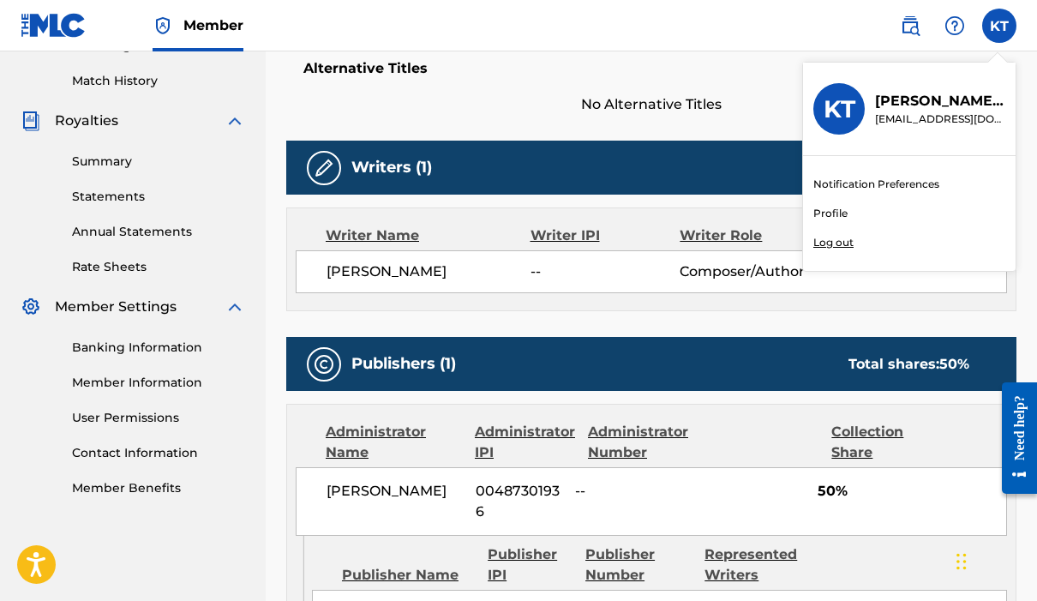
click at [852, 241] on p "Log out" at bounding box center [833, 242] width 40 height 15
click at [999, 26] on input "[PERSON_NAME] [EMAIL_ADDRESS][DOMAIN_NAME] Notification Preferences Profile Log…" at bounding box center [999, 26] width 0 height 0
